Goal: Transaction & Acquisition: Purchase product/service

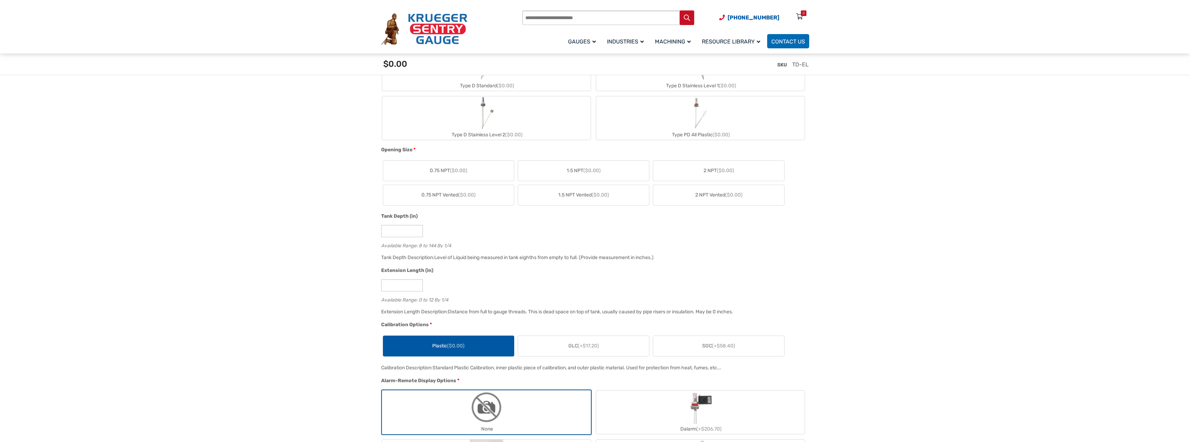
scroll to position [174, 0]
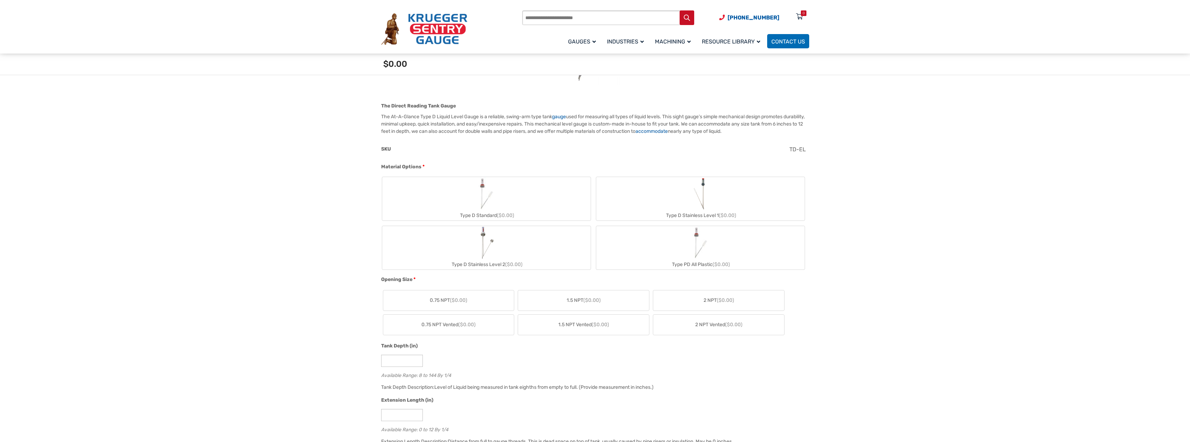
click at [506, 207] on label "Type D Standard ($0.00)" at bounding box center [486, 198] width 208 height 43
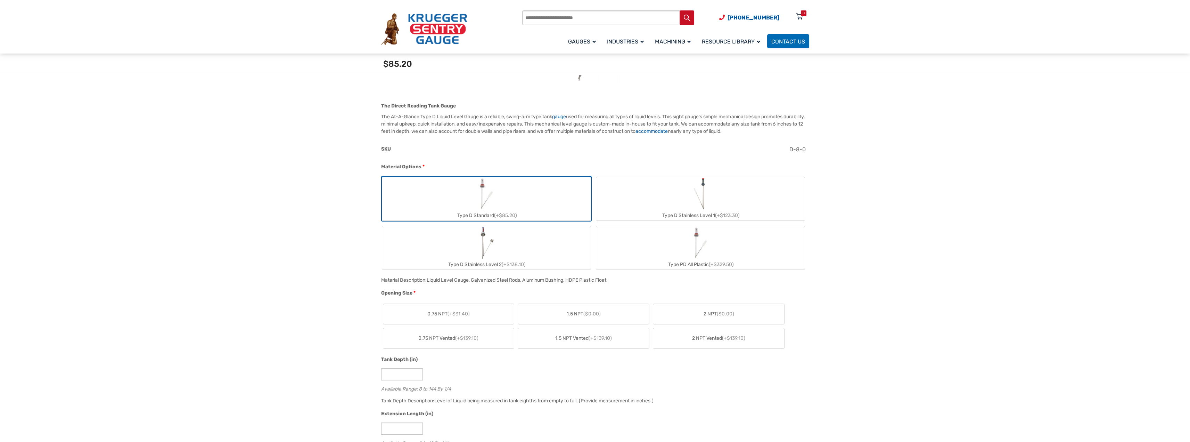
click at [684, 200] on label "Type D Stainless Level 1 (+$123.30)" at bounding box center [700, 198] width 208 height 43
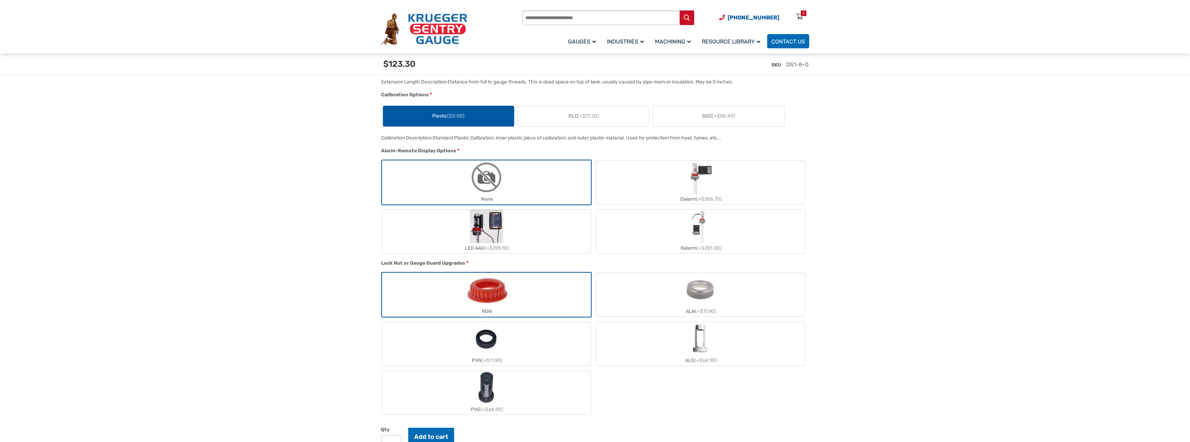
scroll to position [799, 0]
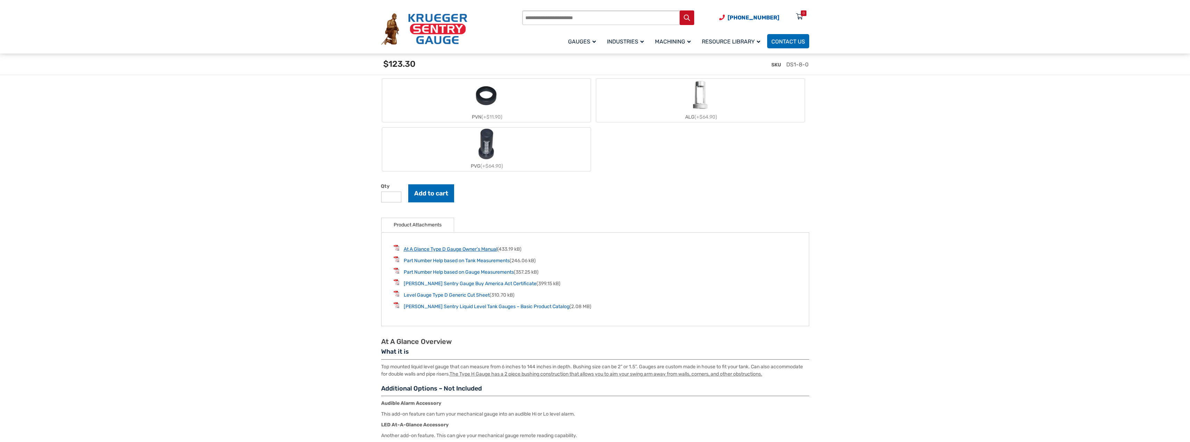
click at [450, 252] on link "At A Glance Type D Gauge Owner’s Manual" at bounding box center [450, 249] width 93 height 6
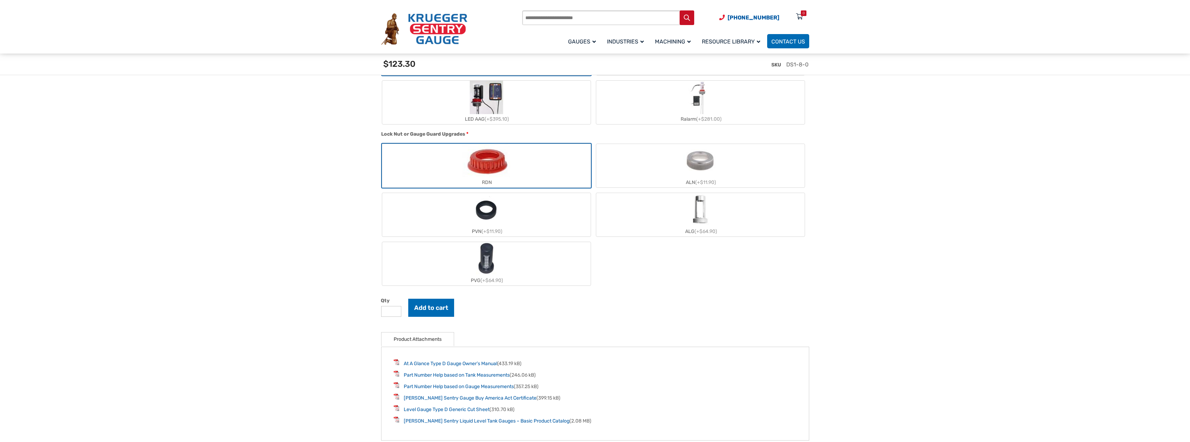
scroll to position [556, 0]
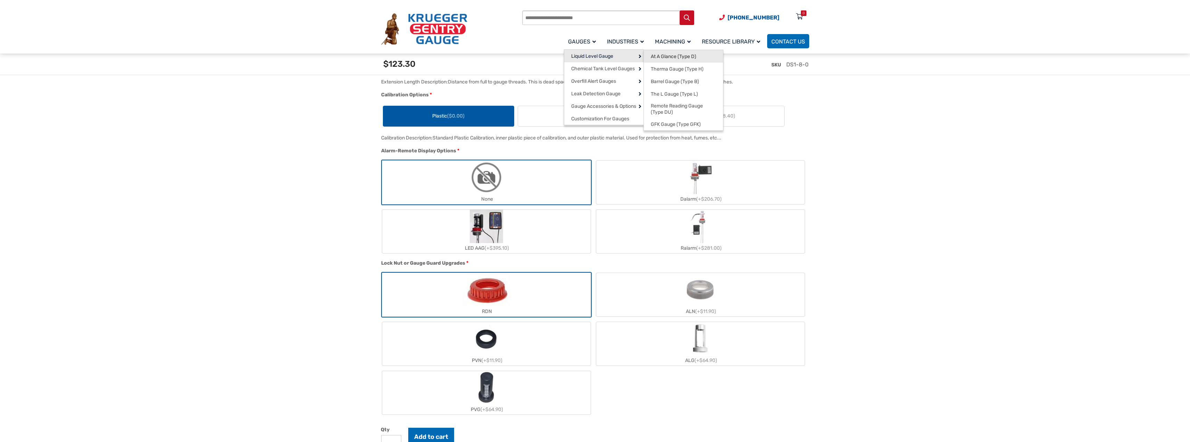
click at [680, 55] on span "At A Glance (Type D)" at bounding box center [674, 57] width 46 height 6
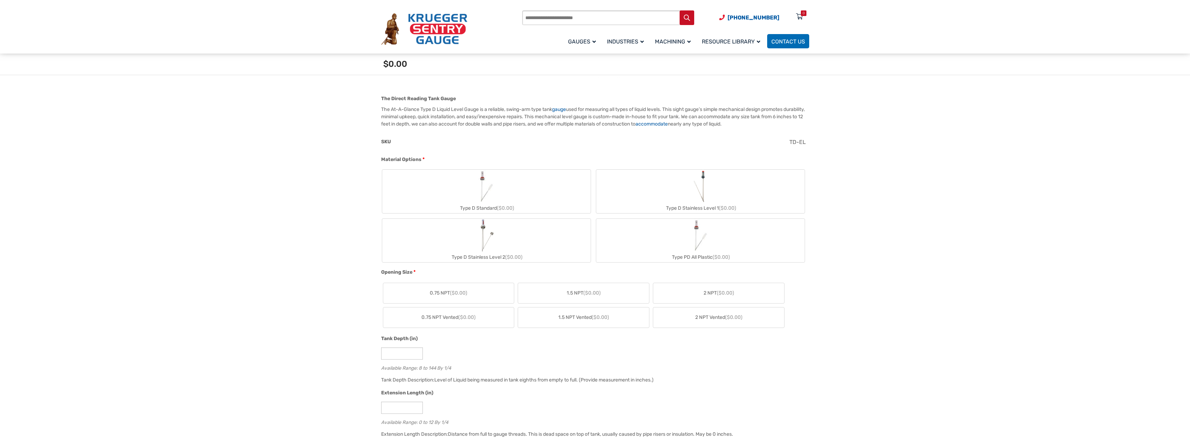
scroll to position [148, 0]
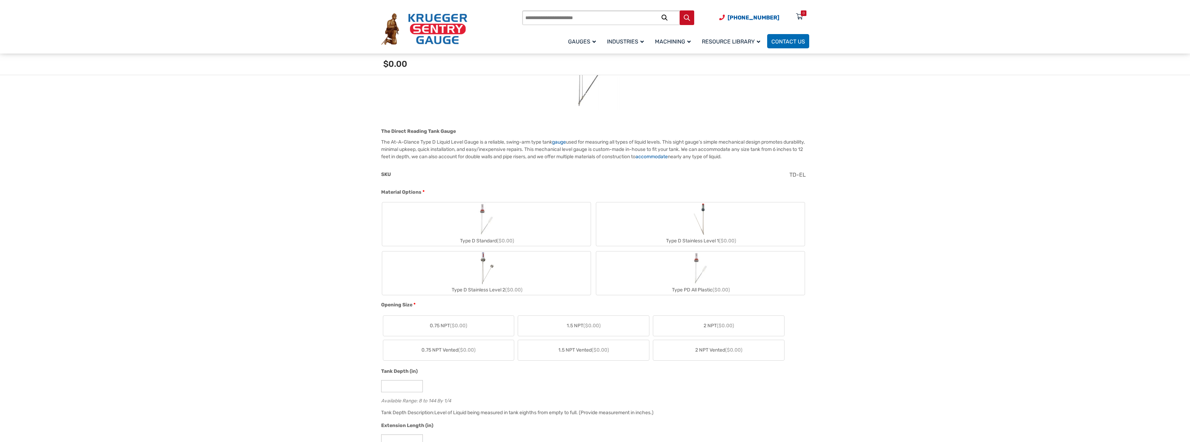
click at [496, 272] on label "Type D Stainless Level 2 ($0.00)" at bounding box center [486, 272] width 208 height 43
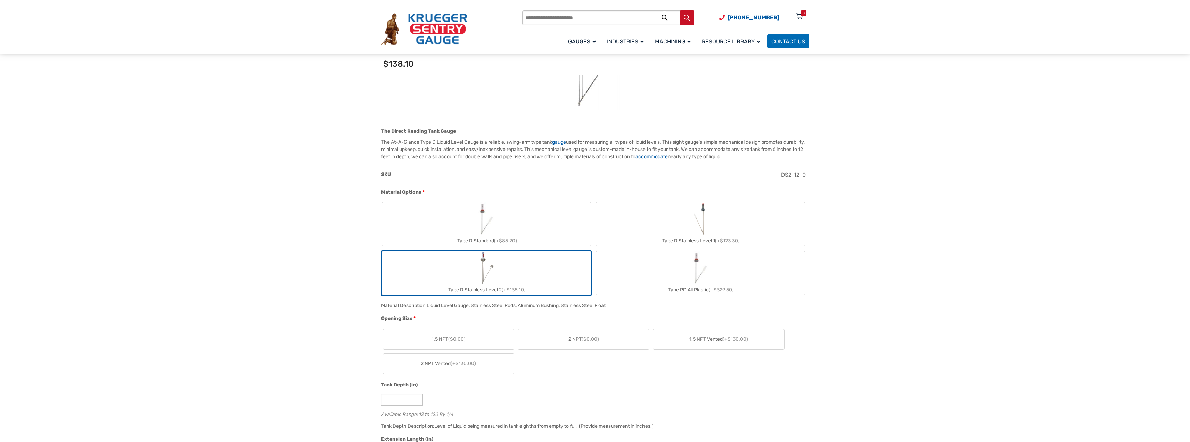
click at [490, 272] on img "Type D Stainless Level 2" at bounding box center [486, 267] width 16 height 33
click at [492, 218] on img "Type D Standard" at bounding box center [486, 218] width 33 height 33
click at [718, 221] on label "Type D Stainless Level 1 (+$123.30)" at bounding box center [700, 223] width 208 height 43
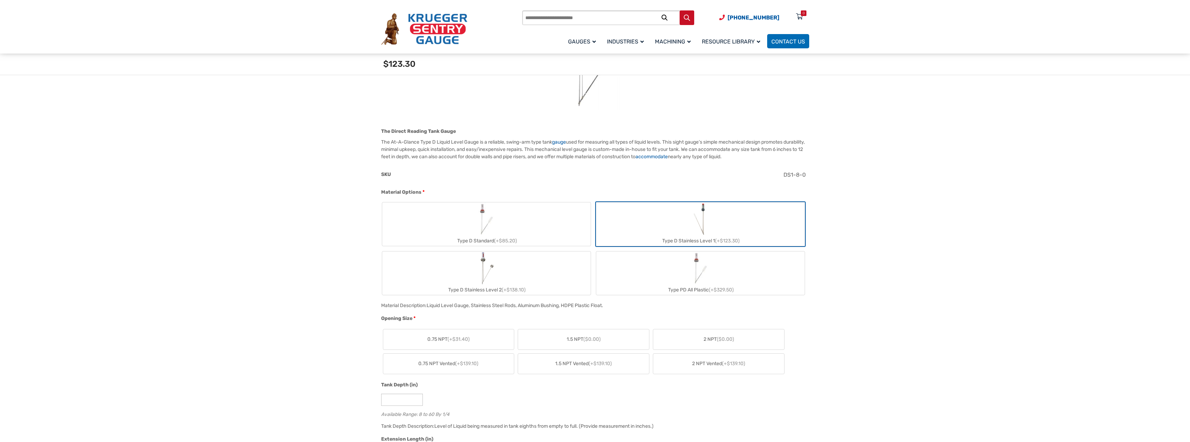
click at [706, 268] on img "Type PD All Plastic" at bounding box center [700, 267] width 33 height 33
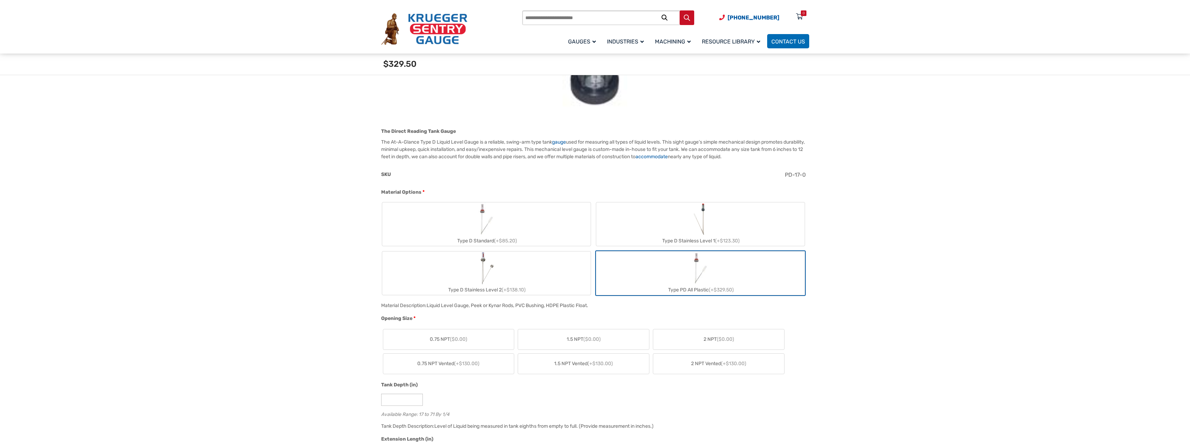
scroll to position [0, 0]
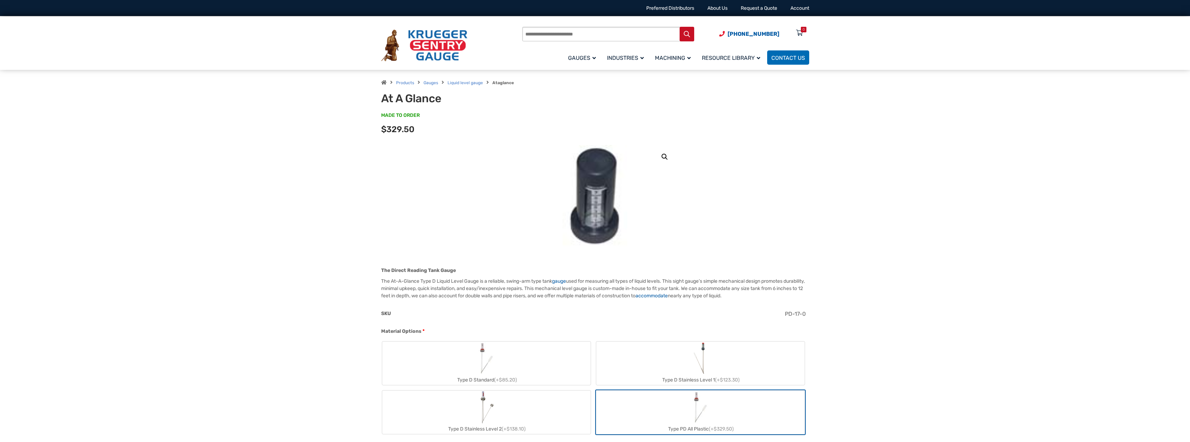
click at [691, 355] on img "Type D Stainless Level 1" at bounding box center [700, 357] width 18 height 33
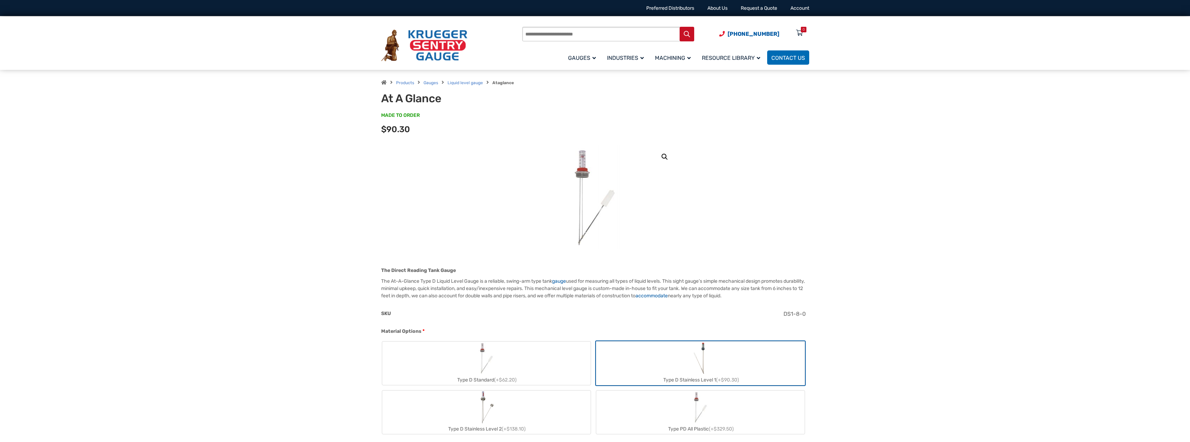
click at [538, 365] on label "Type D Standard (+$62.20)" at bounding box center [486, 362] width 208 height 43
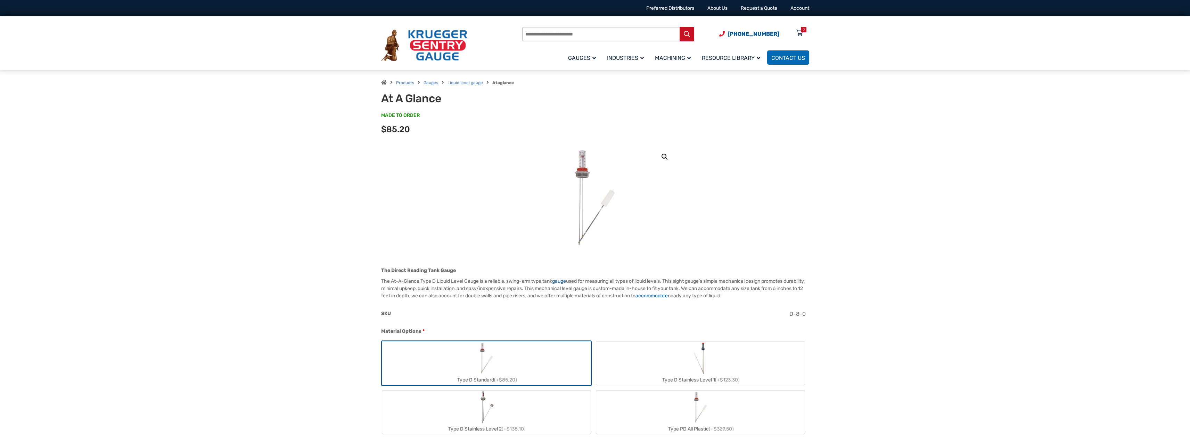
click at [511, 411] on label "Type D Stainless Level 2 (+$138.10)" at bounding box center [486, 411] width 208 height 43
click at [723, 394] on label "Type PD All Plastic (+$329.50)" at bounding box center [700, 411] width 208 height 43
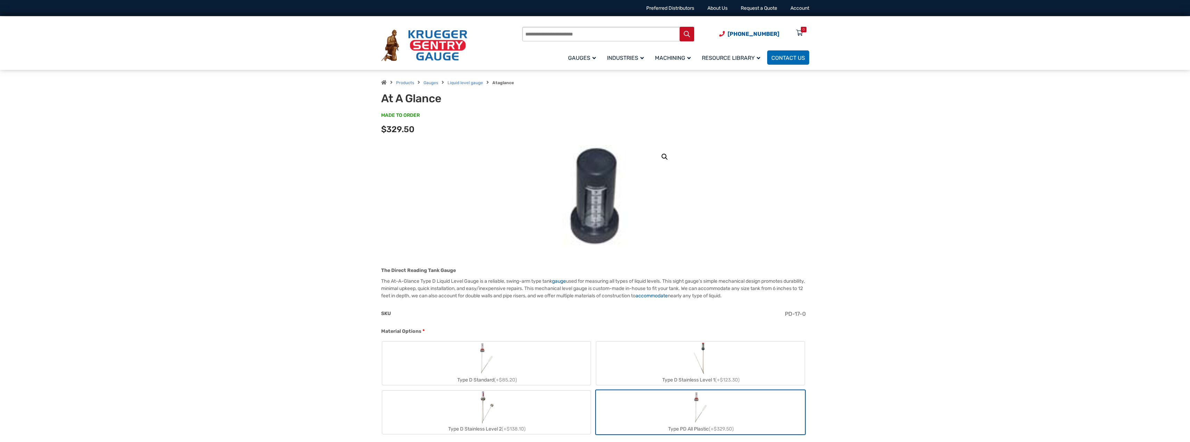
click at [697, 372] on img "Type D Stainless Level 1" at bounding box center [700, 357] width 18 height 33
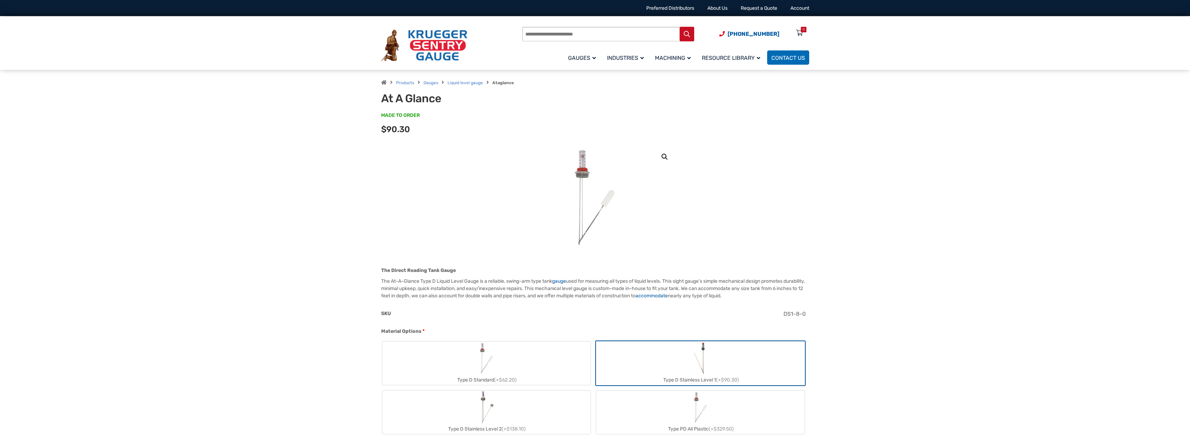
click at [532, 357] on label "Type D Standard (+$62.20)" at bounding box center [486, 362] width 208 height 43
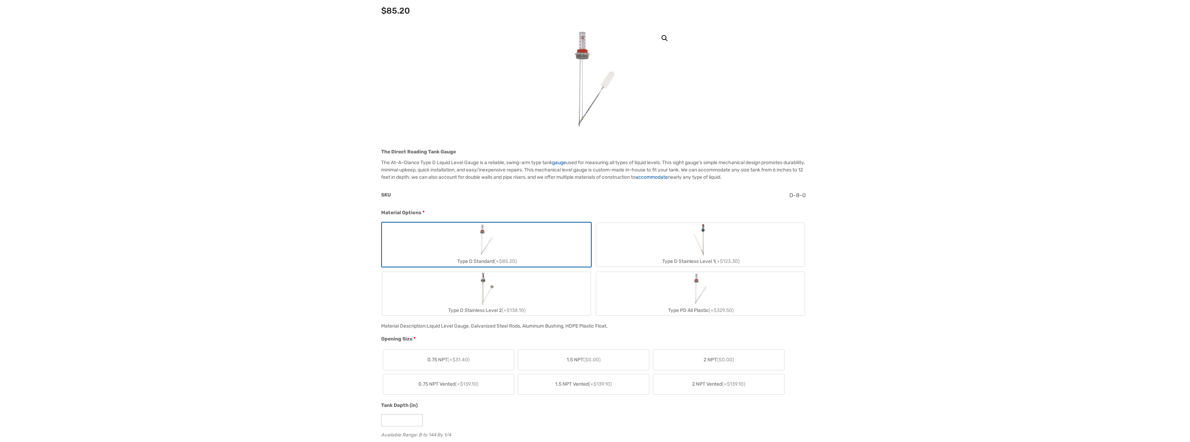
scroll to position [313, 0]
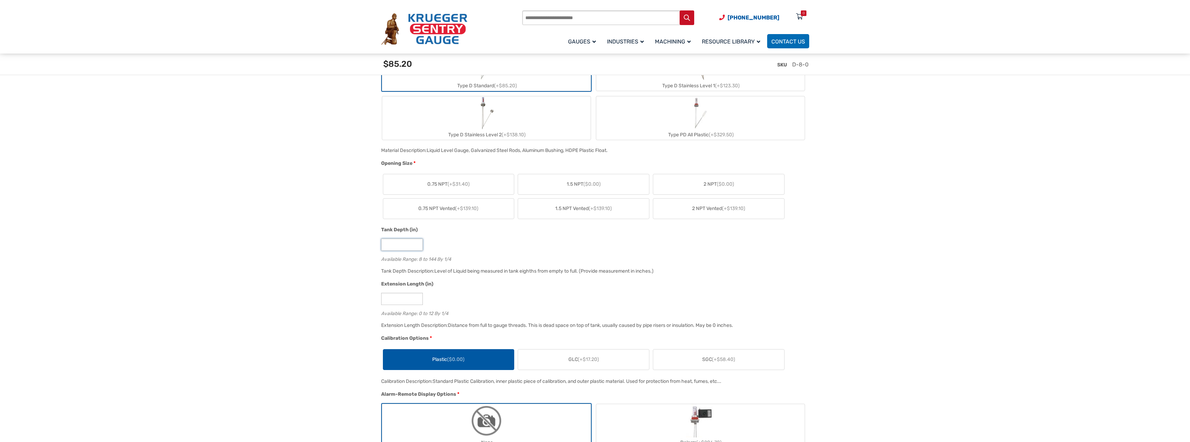
drag, startPoint x: 411, startPoint y: 243, endPoint x: 361, endPoint y: 238, distance: 50.7
type input "*"
type input "**"
click at [668, 293] on div "Extension Length (in) * Available Range: 0 to 12 By 1/4" at bounding box center [593, 300] width 428 height 41
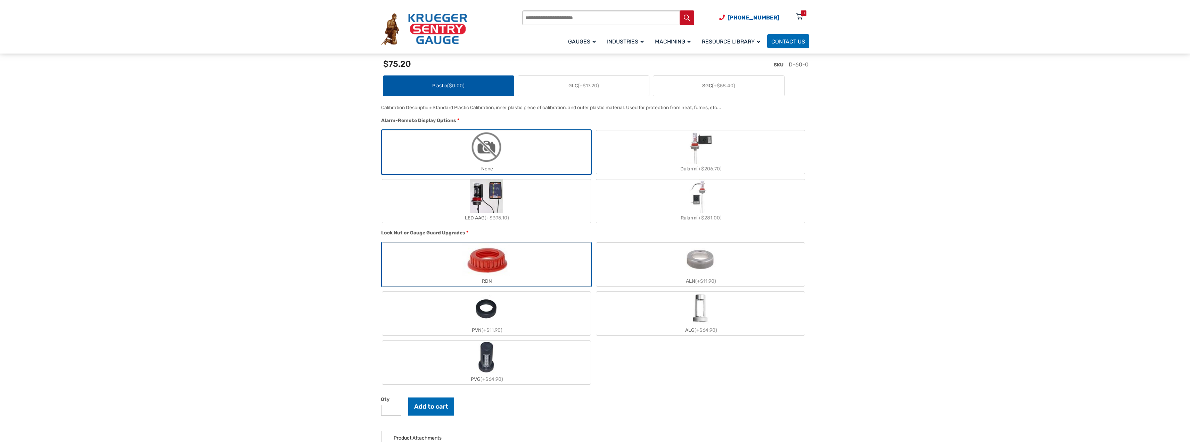
scroll to position [591, 0]
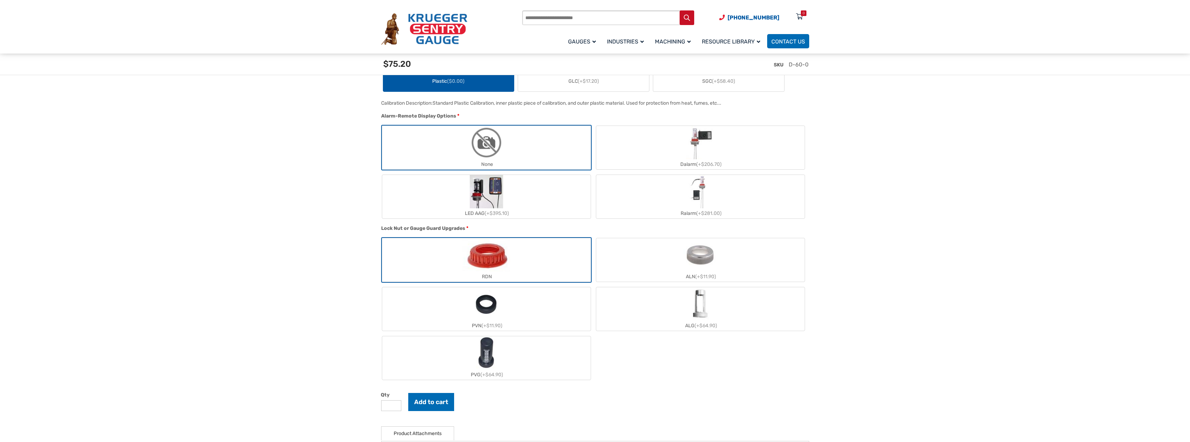
click at [697, 267] on img "ALN" at bounding box center [701, 254] width 34 height 33
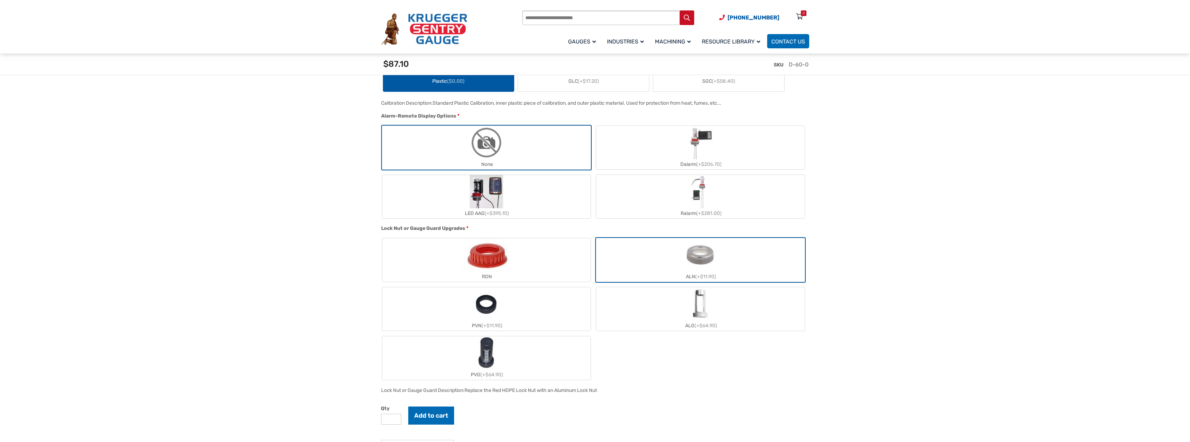
click at [548, 264] on label "RDN" at bounding box center [486, 259] width 208 height 43
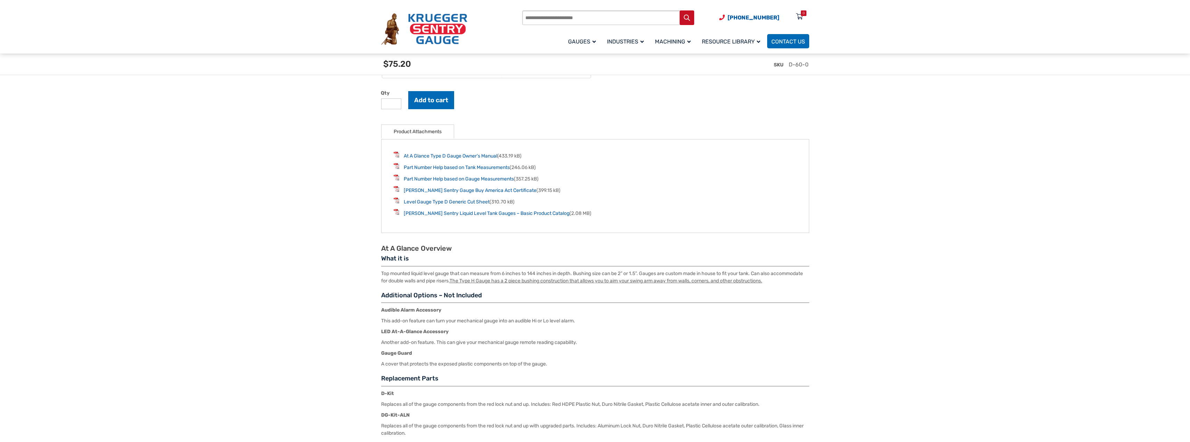
scroll to position [903, 0]
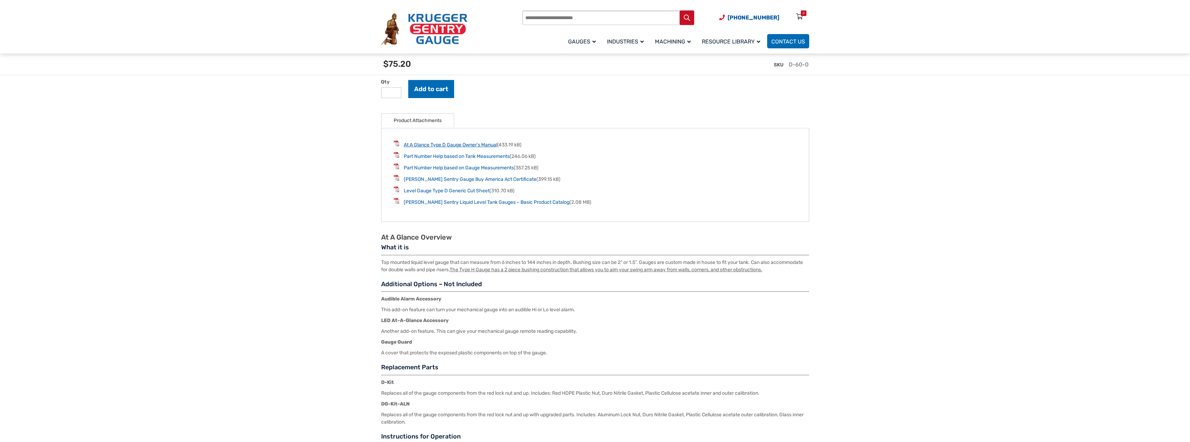
click at [443, 147] on link "At A Glance Type D Gauge Owner’s Manual" at bounding box center [450, 145] width 93 height 6
click at [433, 194] on link "Level Gauge Type D Generic Cut Sheet" at bounding box center [447, 191] width 86 height 6
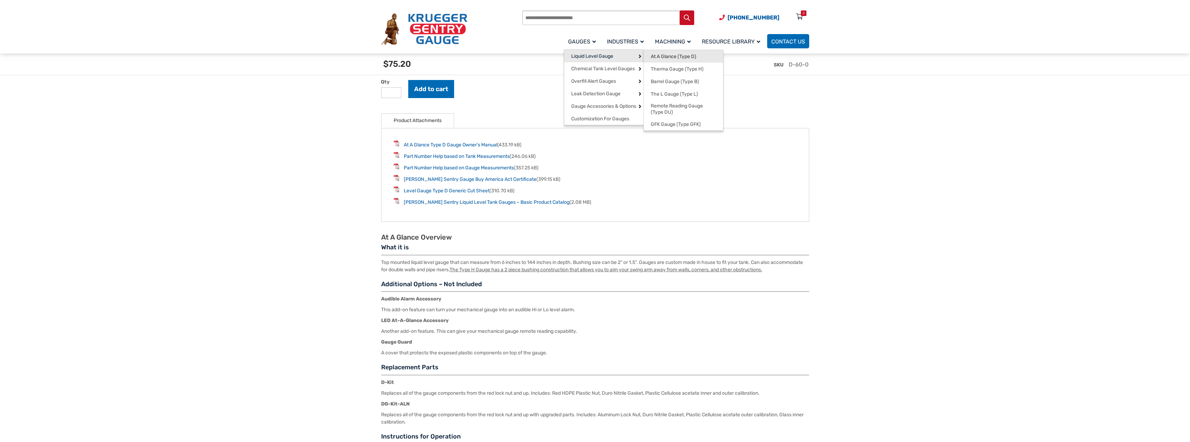
click at [661, 57] on span "At A Glance (Type D)" at bounding box center [674, 57] width 46 height 6
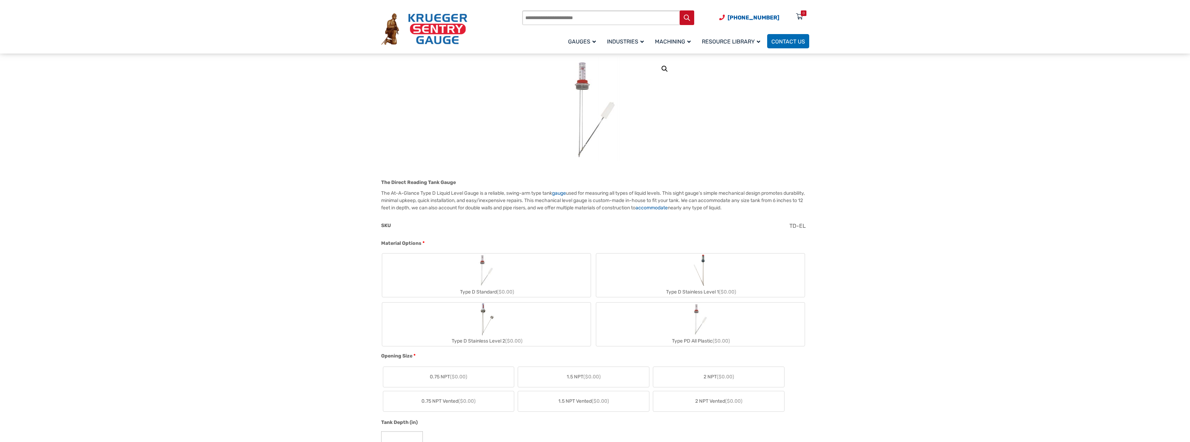
scroll to position [104, 0]
click at [487, 280] on div "Type D Standard ($0.00)" at bounding box center [486, 285] width 208 height 10
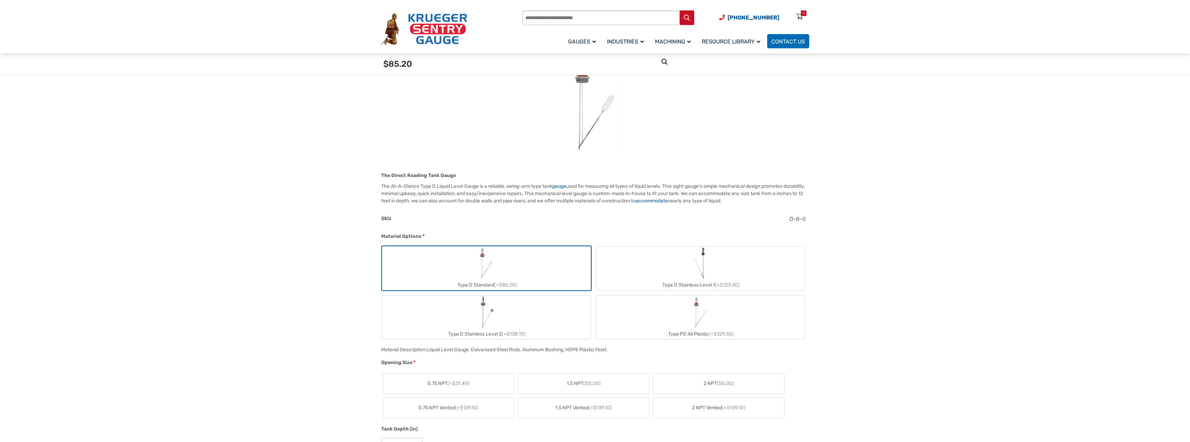
click at [700, 409] on span "2 NPT Vented (+$139.10)" at bounding box center [718, 407] width 53 height 7
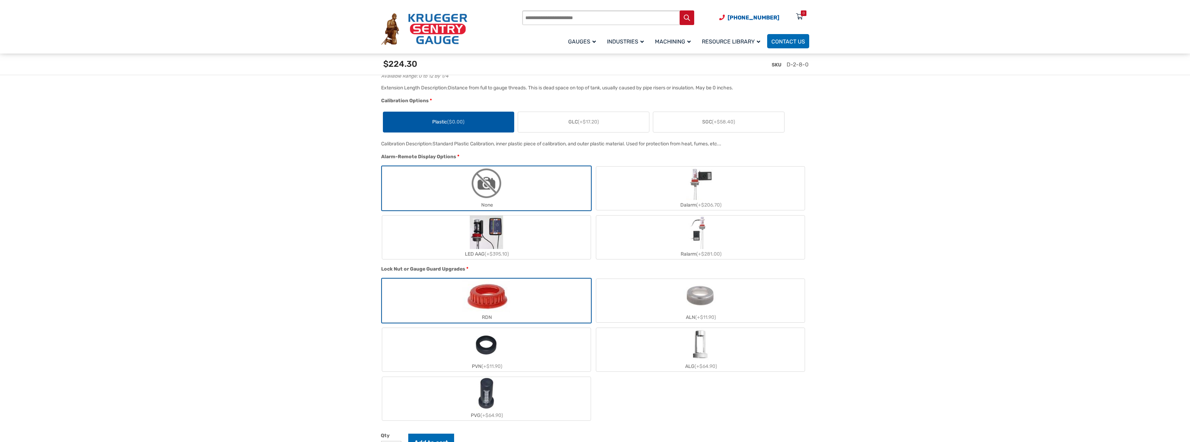
scroll to position [556, 0]
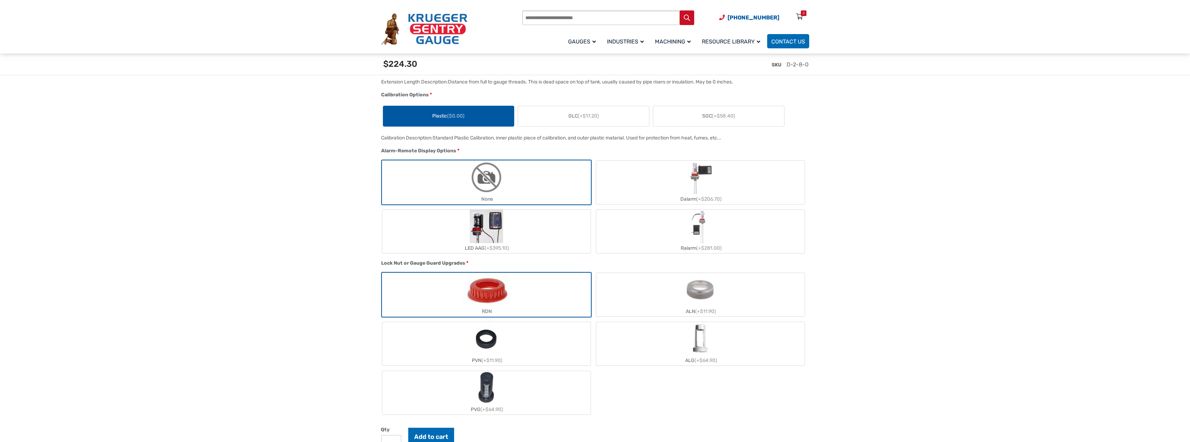
click at [507, 298] on img "RDN" at bounding box center [486, 289] width 47 height 33
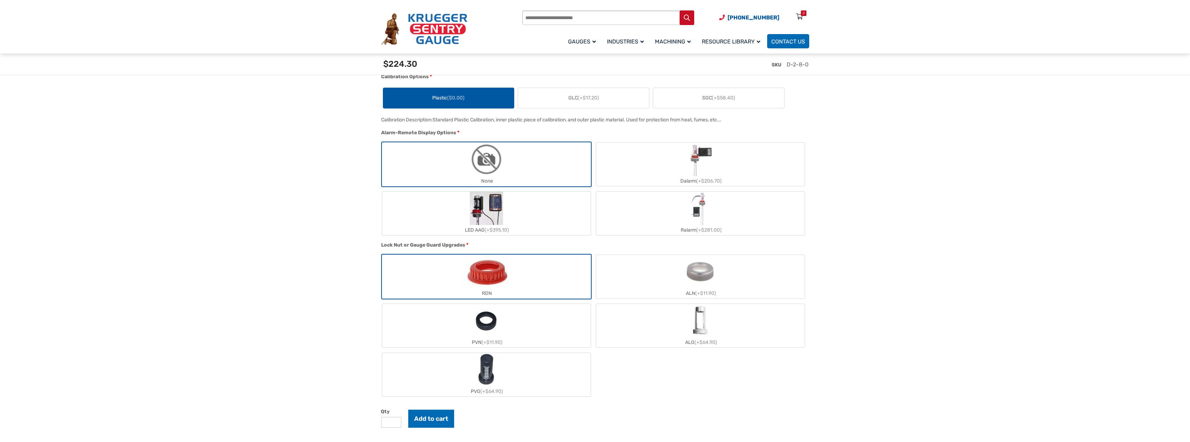
scroll to position [591, 0]
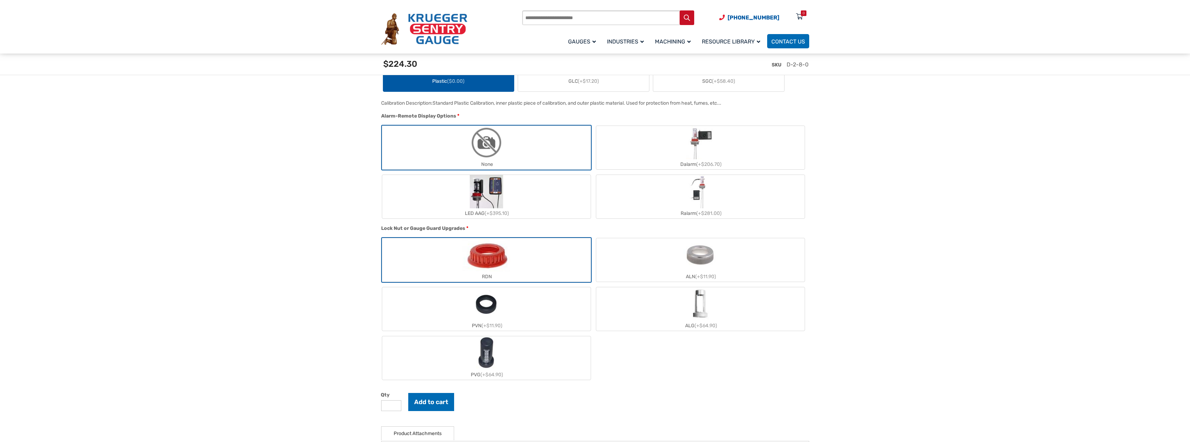
click at [488, 314] on img "PVN" at bounding box center [486, 303] width 26 height 33
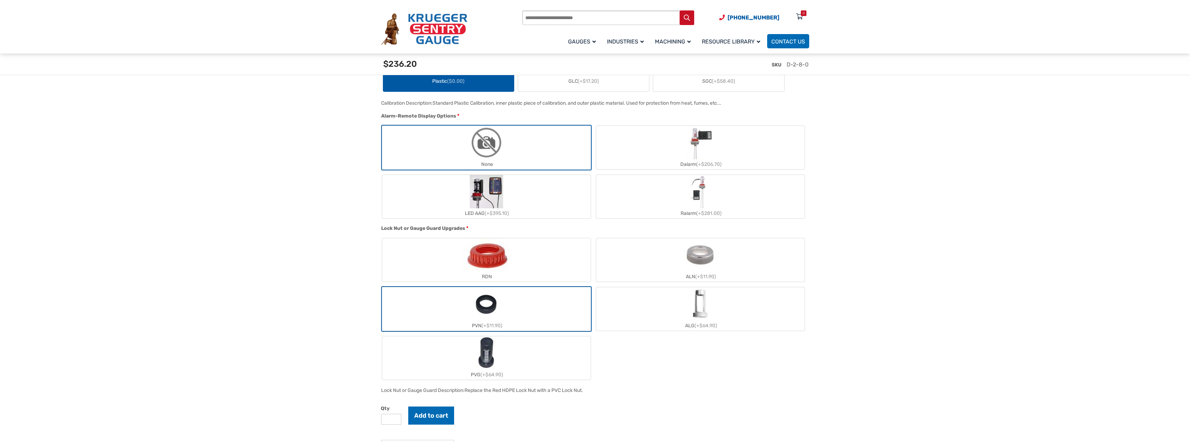
click at [489, 266] on img "RDN" at bounding box center [486, 254] width 47 height 33
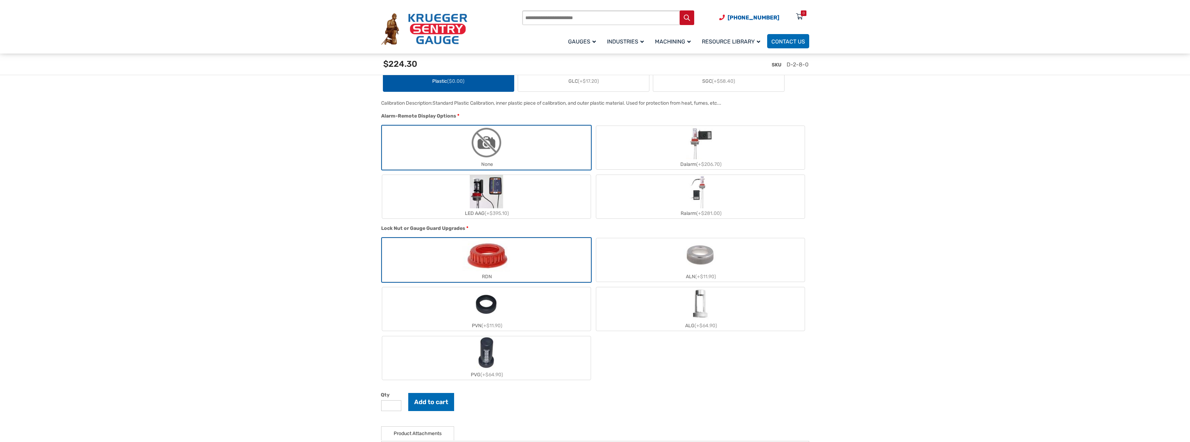
click at [710, 257] on img "ALN" at bounding box center [701, 254] width 34 height 33
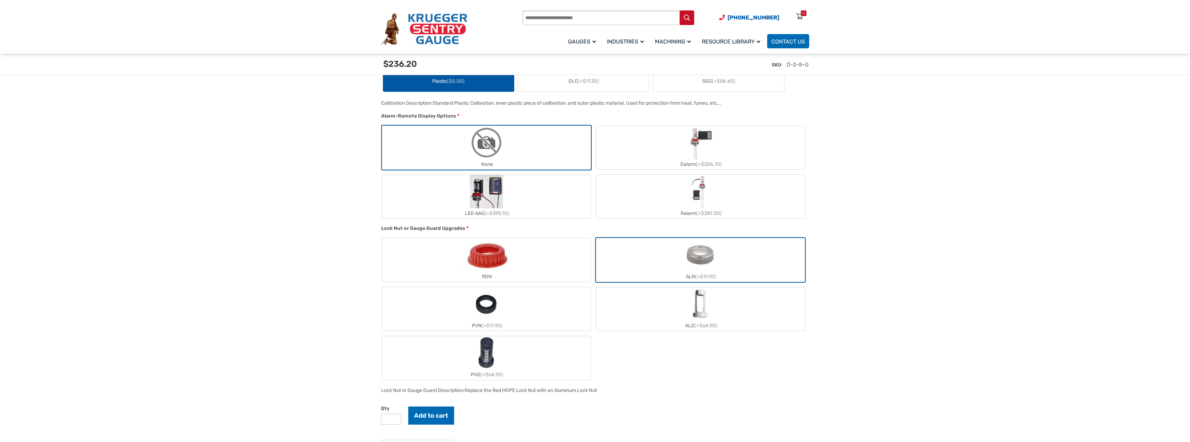
click at [538, 265] on label "RDN" at bounding box center [486, 259] width 208 height 43
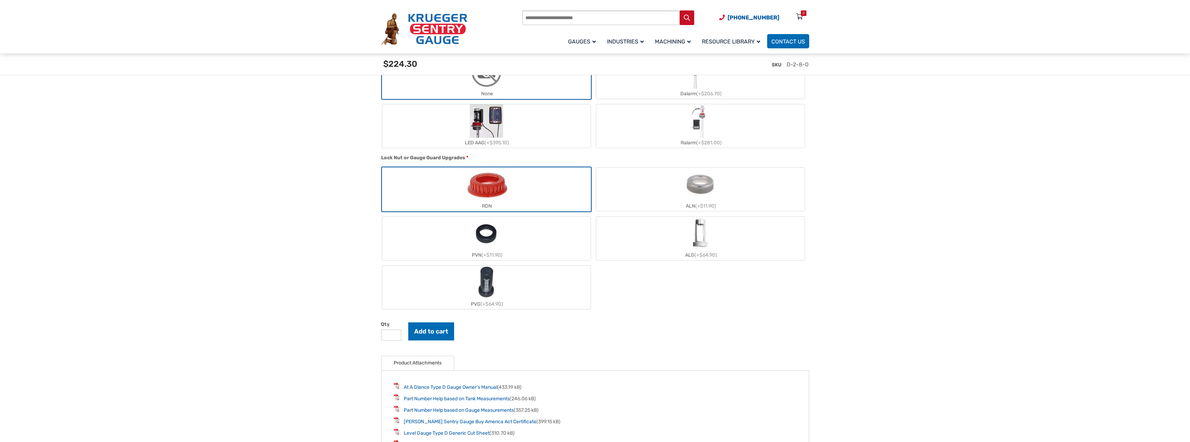
scroll to position [660, 0]
